Goal: Task Accomplishment & Management: Use online tool/utility

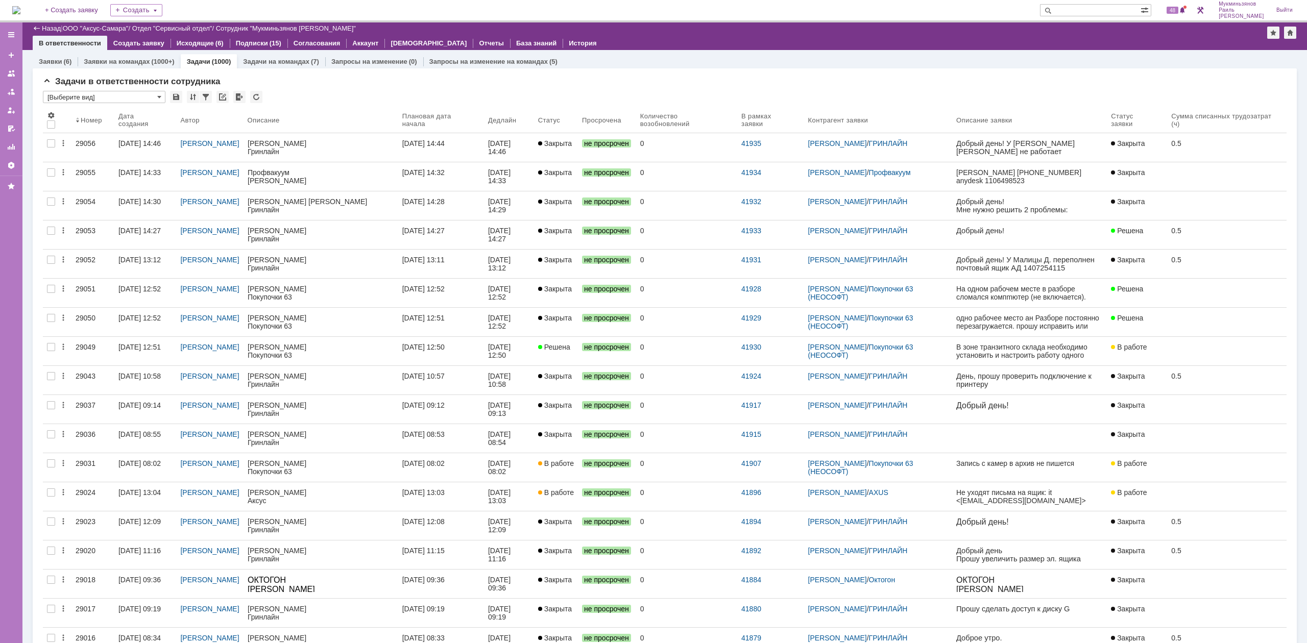
scroll to position [536, 0]
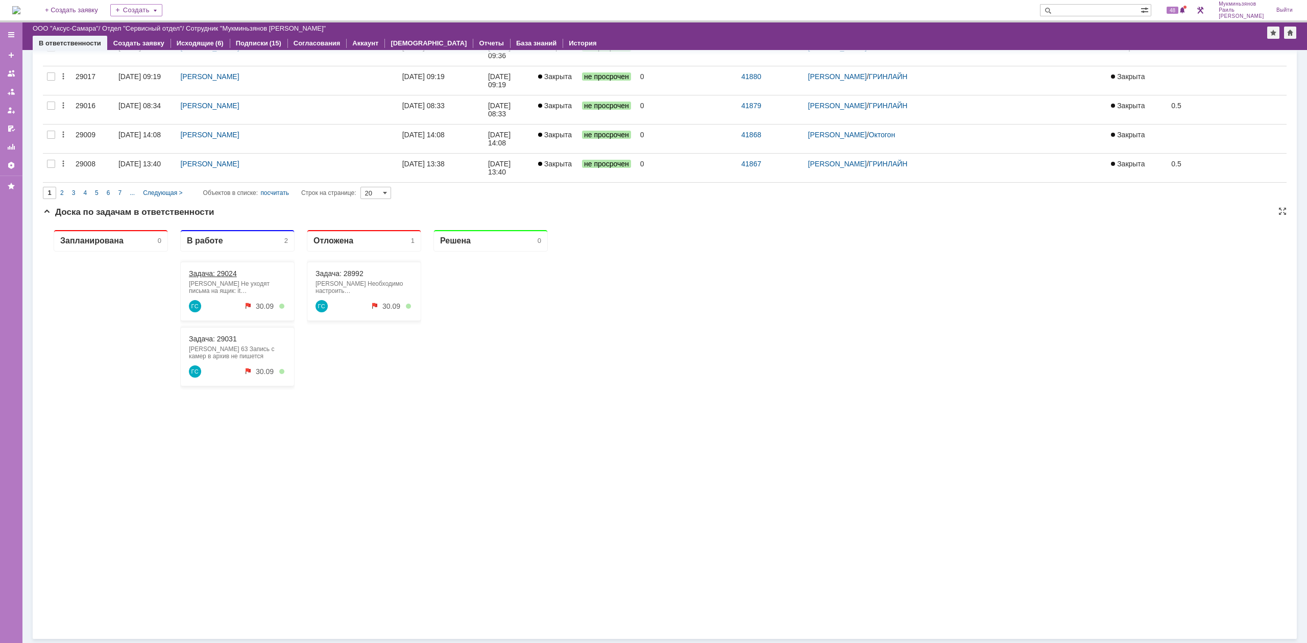
click at [223, 273] on link "Задача: 29024" at bounding box center [213, 274] width 48 height 8
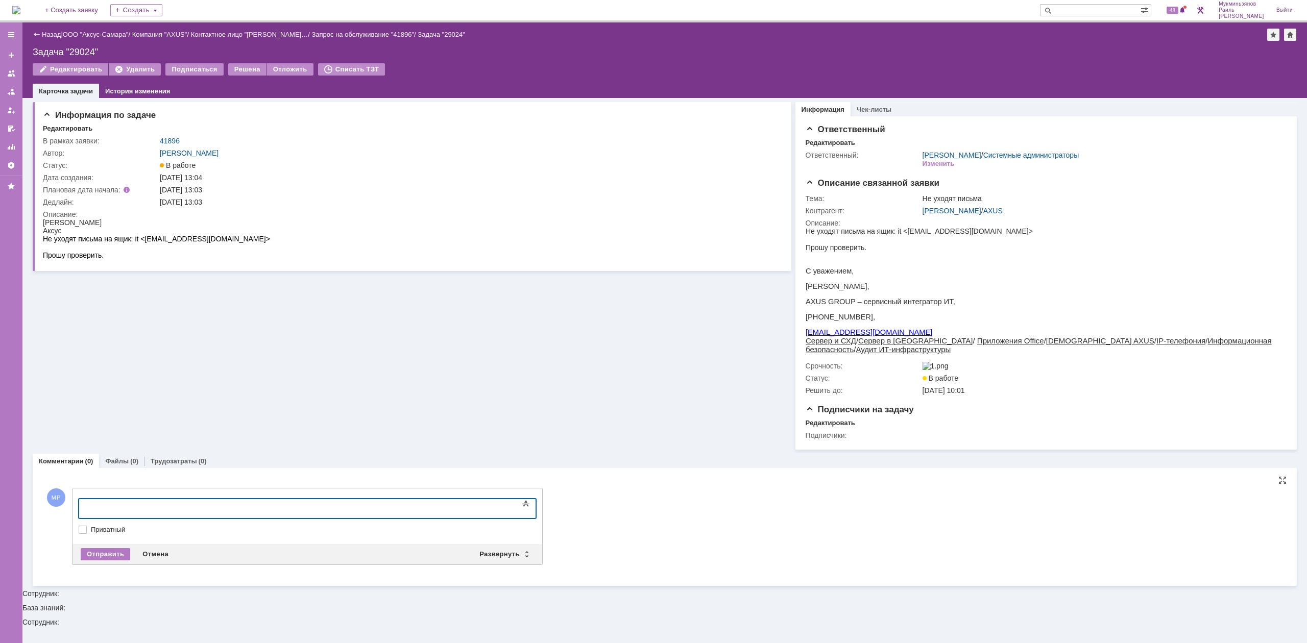
click at [217, 502] on body at bounding box center [161, 507] width 153 height 17
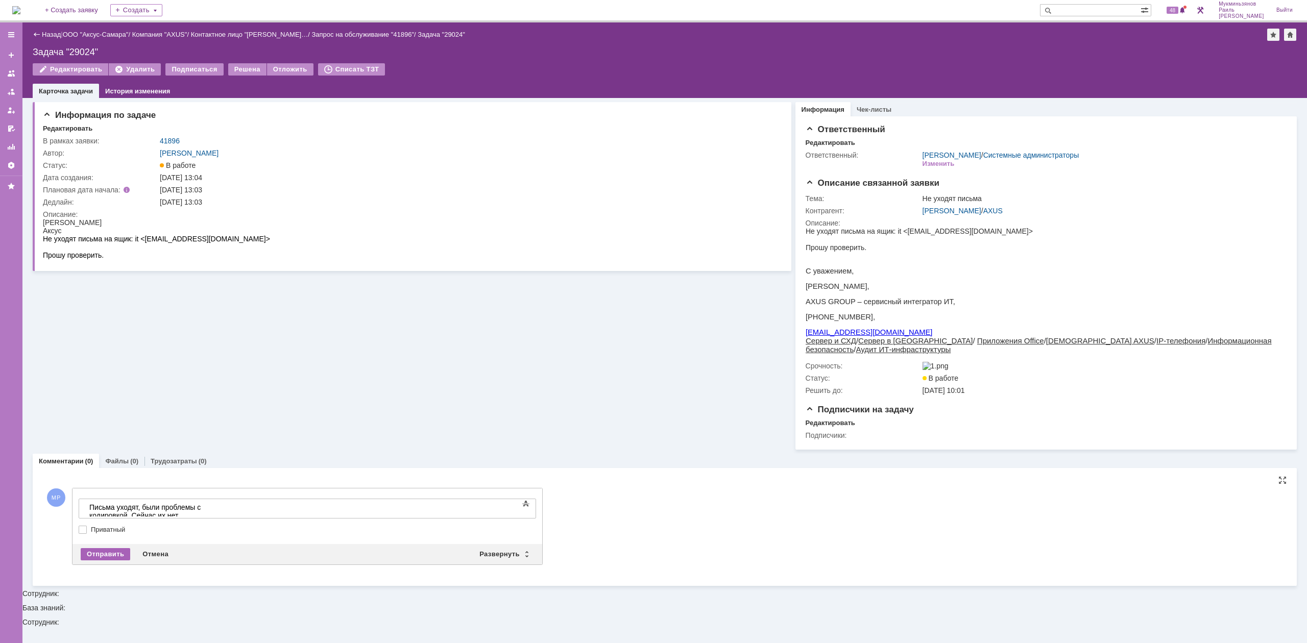
click at [117, 559] on div "Отправить" at bounding box center [106, 554] width 50 height 12
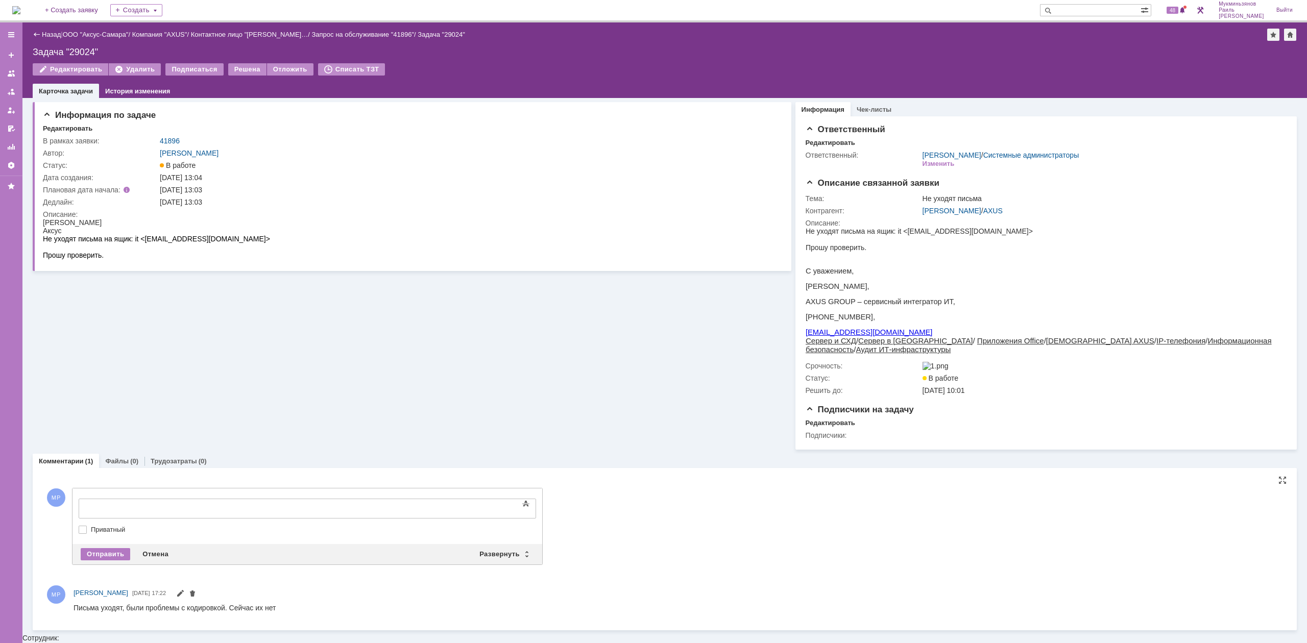
click at [124, 508] on div at bounding box center [161, 507] width 145 height 8
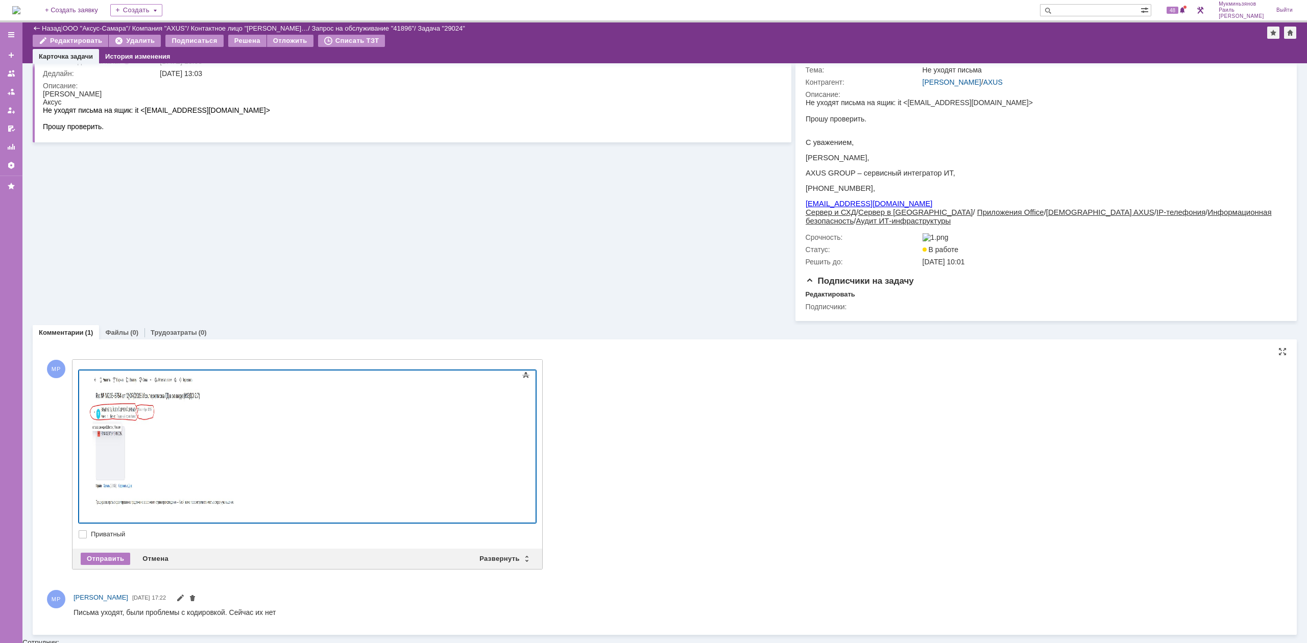
click at [86, 389] on body at bounding box center [161, 444] width 153 height 147
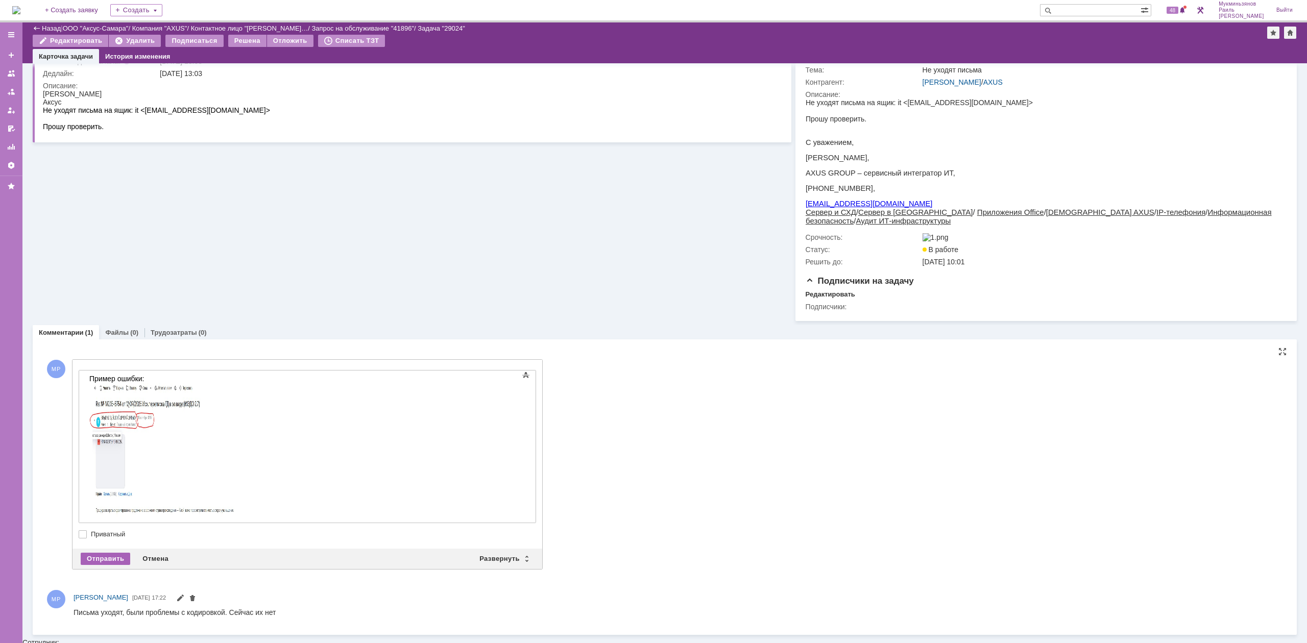
click at [102, 565] on div "Отправить" at bounding box center [106, 559] width 50 height 12
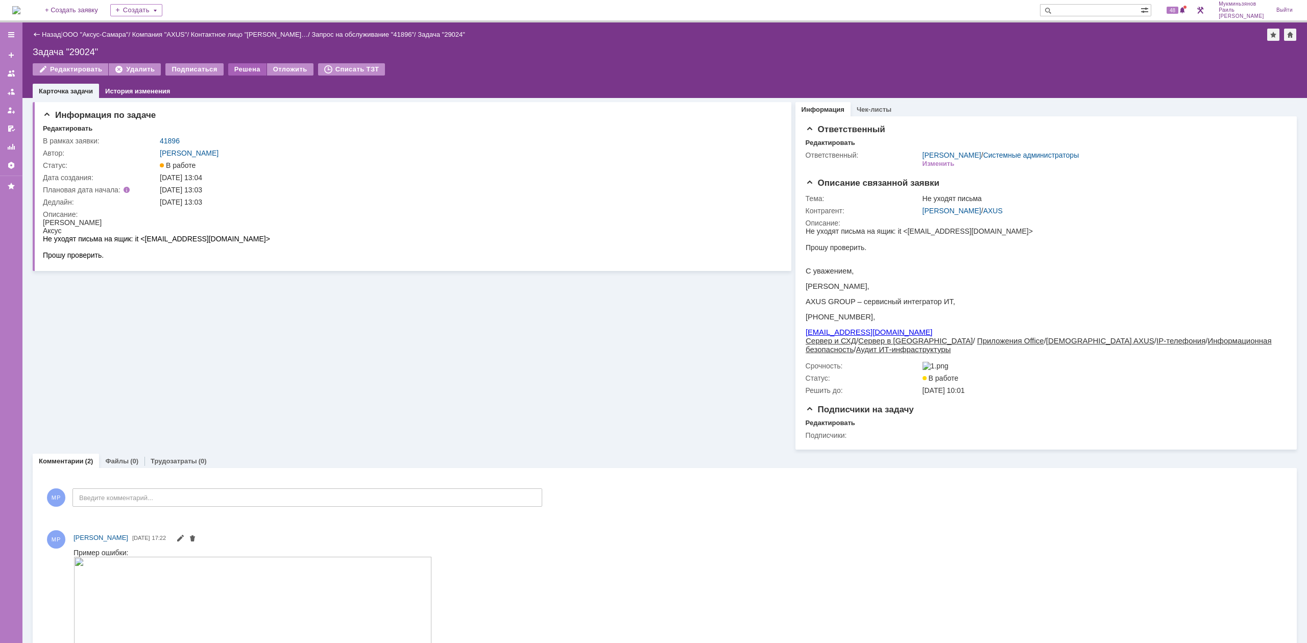
click at [255, 70] on div "Решена" at bounding box center [247, 69] width 38 height 12
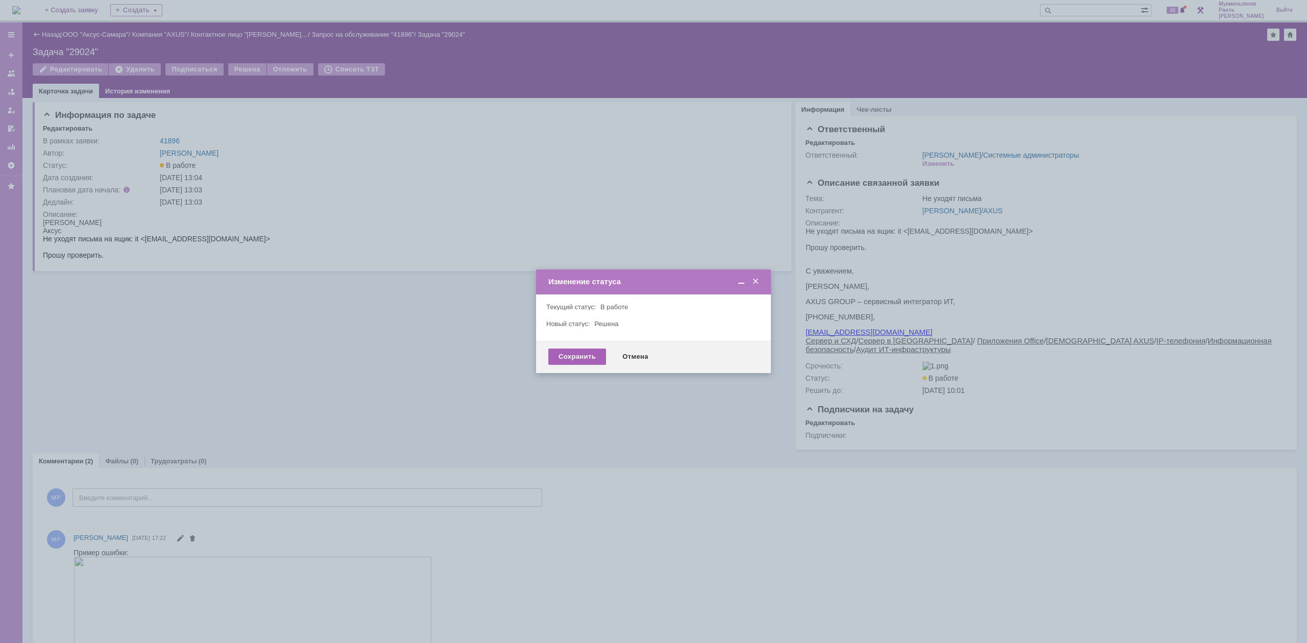
click at [562, 357] on div "Сохранить" at bounding box center [577, 357] width 58 height 16
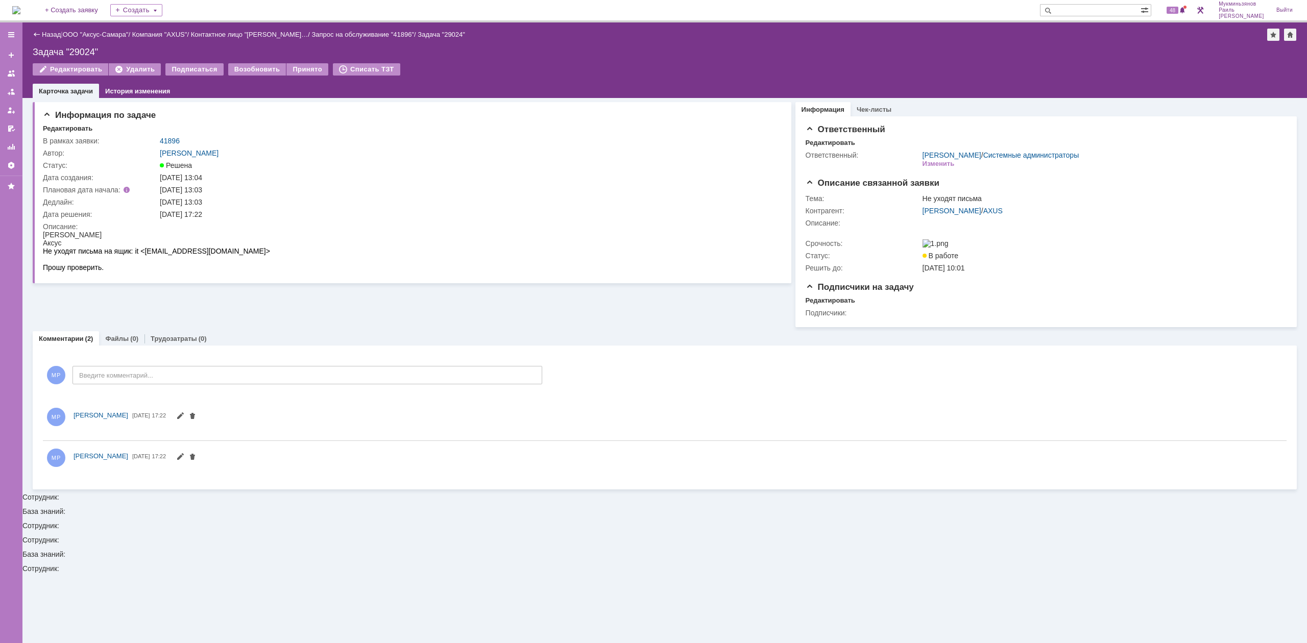
click at [20, 14] on img at bounding box center [16, 10] width 8 height 8
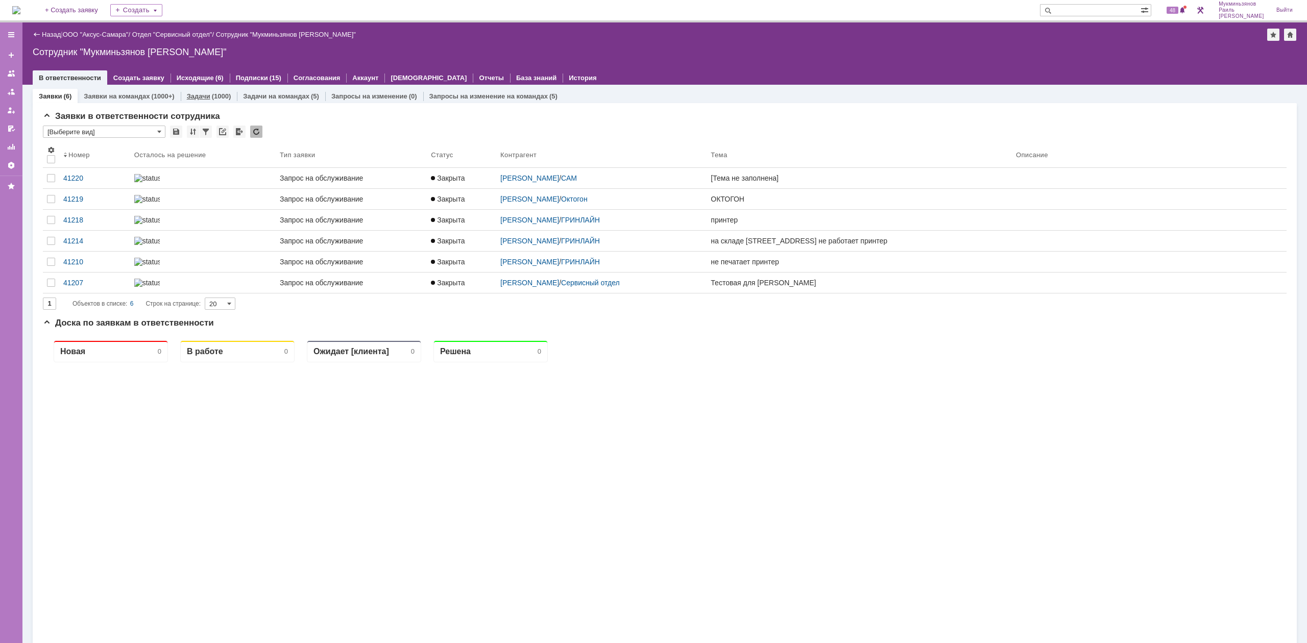
click at [207, 93] on div "Задачи (1000)" at bounding box center [209, 96] width 44 height 7
